Goal: Check status: Check status

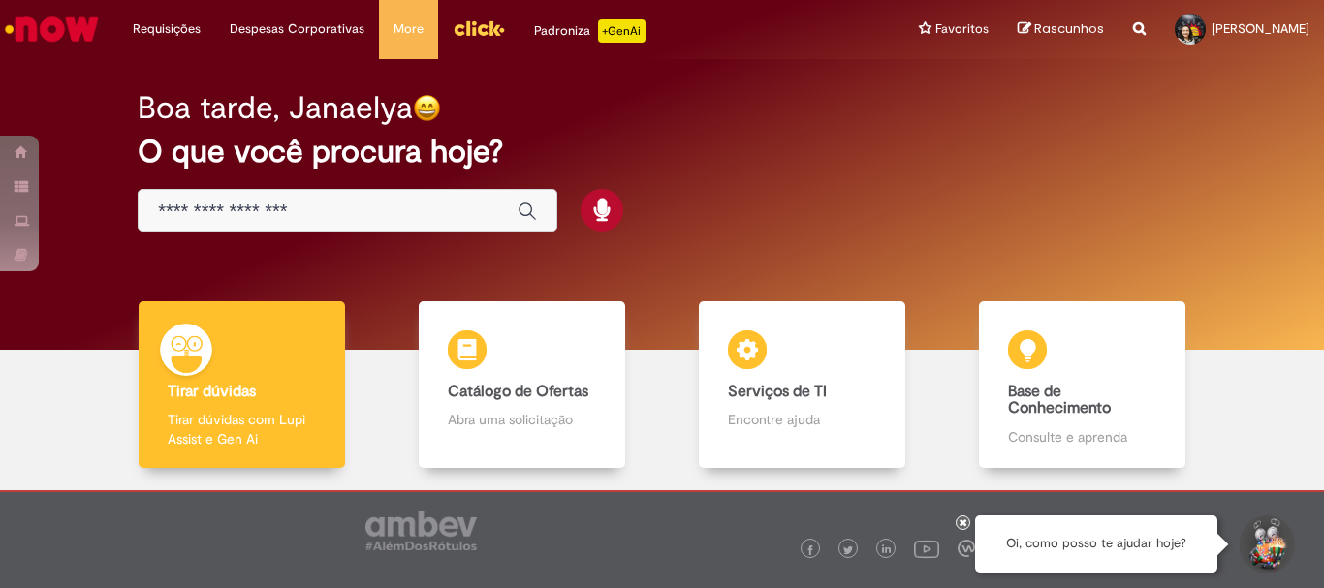
click at [64, 31] on img "Ir para a Homepage" at bounding box center [52, 29] width 100 height 39
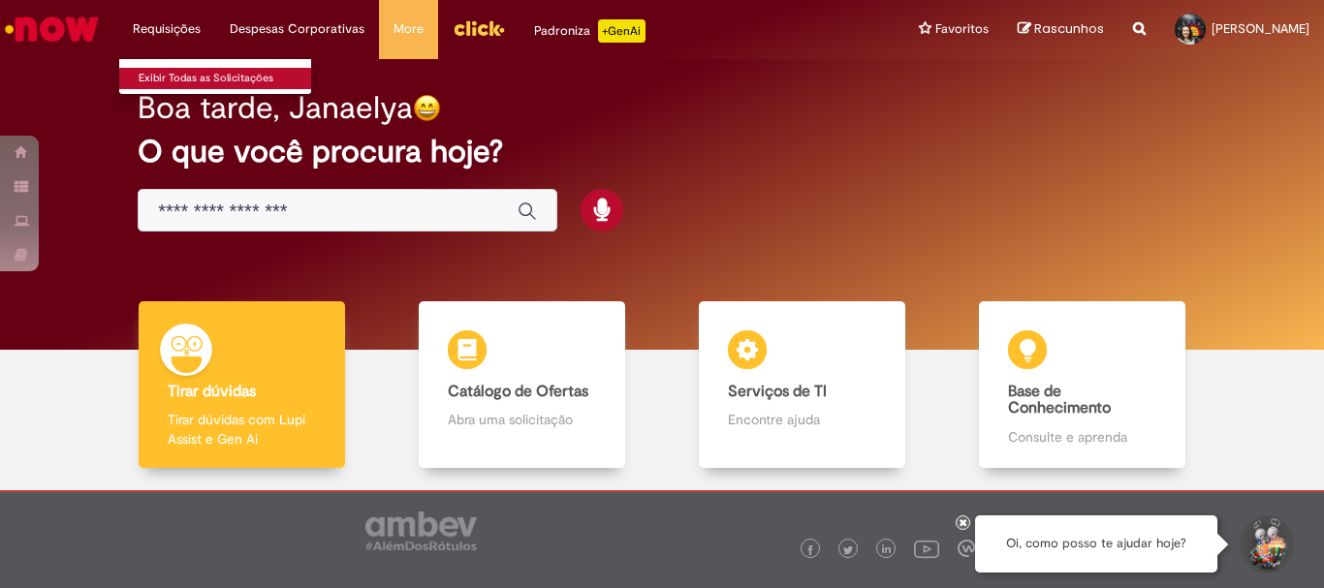
click at [200, 77] on link "Exibir Todas as Solicitações" at bounding box center [225, 78] width 213 height 21
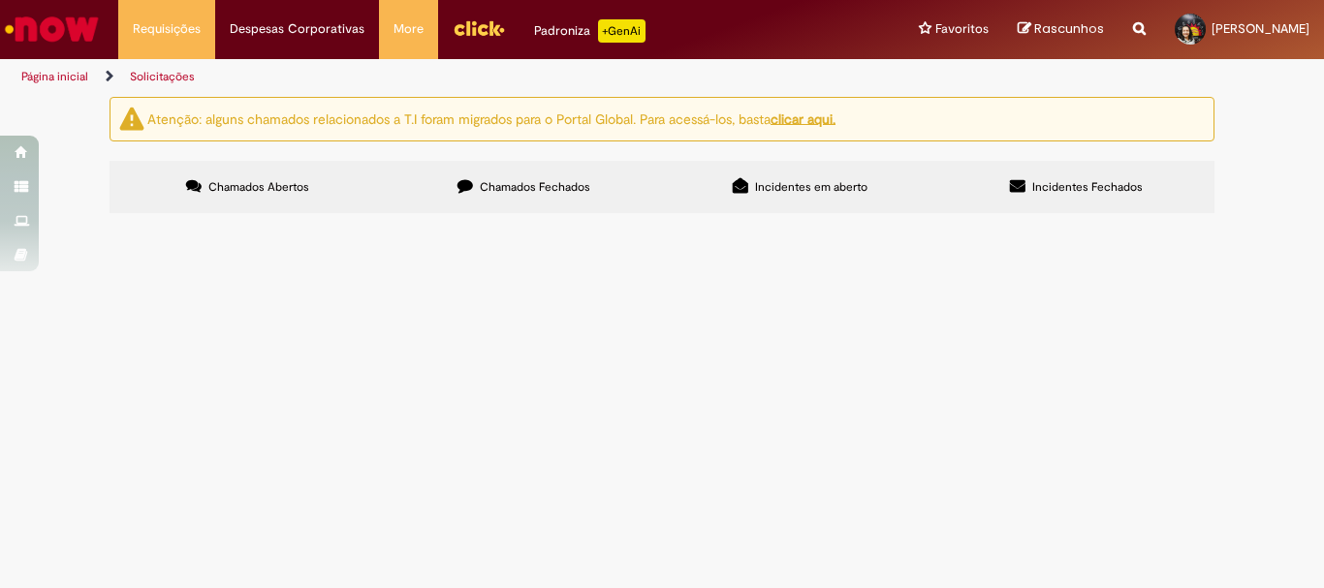
click at [535, 193] on span "Chamados Fechados" at bounding box center [535, 187] width 111 height 16
click at [65, 19] on img "Ir para a Homepage" at bounding box center [52, 29] width 100 height 39
